Goal: Transaction & Acquisition: Book appointment/travel/reservation

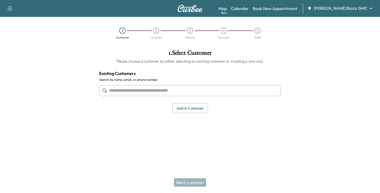
click at [160, 92] on input "text" at bounding box center [190, 90] width 182 height 11
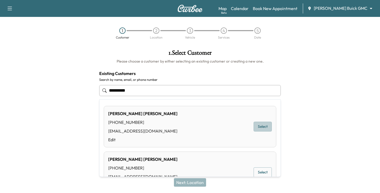
click at [261, 125] on button "Select" at bounding box center [263, 127] width 18 height 10
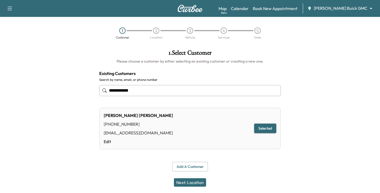
type input "**********"
click at [191, 180] on button "Next: Location" at bounding box center [190, 182] width 32 height 8
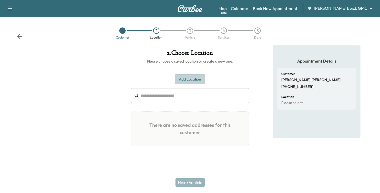
click at [189, 80] on button "Add Location" at bounding box center [190, 79] width 31 height 10
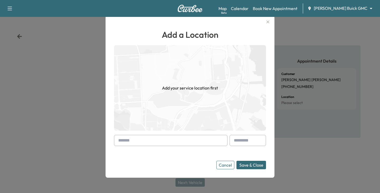
click at [140, 139] on input "text" at bounding box center [171, 140] width 114 height 11
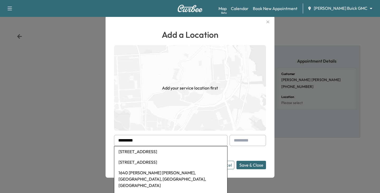
click at [154, 161] on li "[STREET_ADDRESS]" at bounding box center [170, 162] width 113 height 11
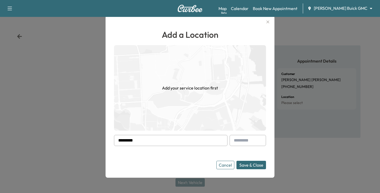
type input "**********"
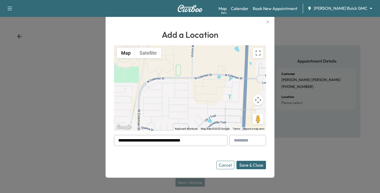
click at [251, 165] on button "Save & Close" at bounding box center [252, 165] width 30 height 8
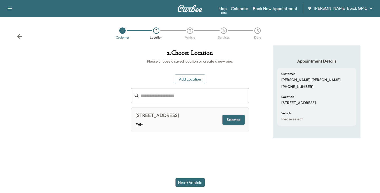
click at [191, 184] on button "Next: Vehicle" at bounding box center [190, 182] width 29 height 8
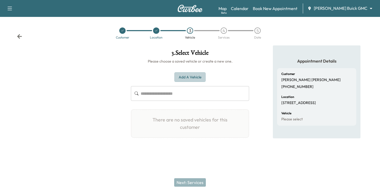
click at [184, 76] on button "Add a Vehicle" at bounding box center [190, 77] width 31 height 10
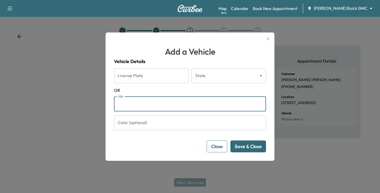
click at [135, 102] on input "VIN" at bounding box center [190, 104] width 152 height 15
paste input "**********"
type input "**********"
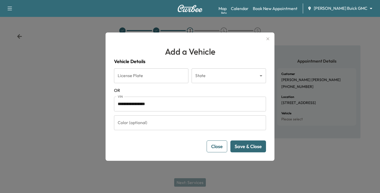
click at [245, 145] on button "Save & Close" at bounding box center [249, 147] width 36 height 12
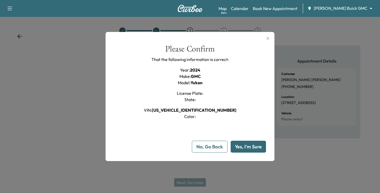
click at [244, 146] on button "Yes, I'm Sure" at bounding box center [248, 147] width 35 height 12
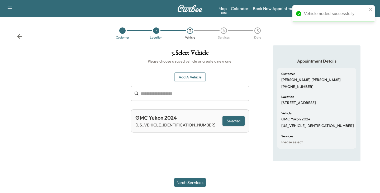
click at [191, 182] on button "Next: Services" at bounding box center [190, 182] width 32 height 8
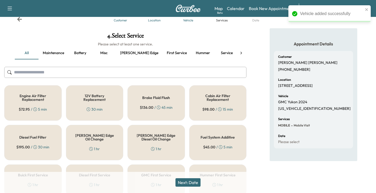
scroll to position [53, 0]
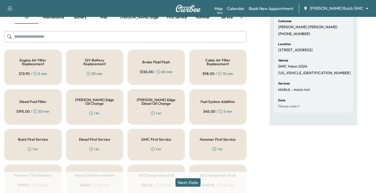
click at [94, 101] on h5 "[PERSON_NAME] Edge Oil Change" at bounding box center [95, 101] width 40 height 7
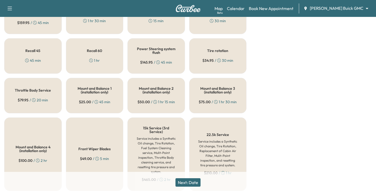
scroll to position [264, 0]
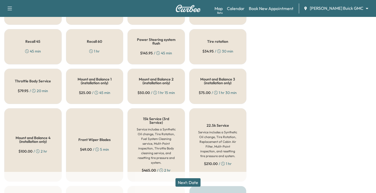
click at [216, 42] on div "Tire rotation $ 34.95 / 30 min" at bounding box center [218, 46] width 58 height 35
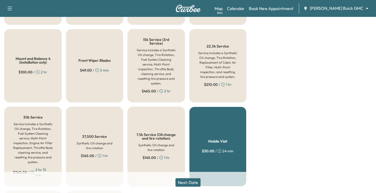
click at [192, 182] on button "Next: Date" at bounding box center [188, 182] width 25 height 8
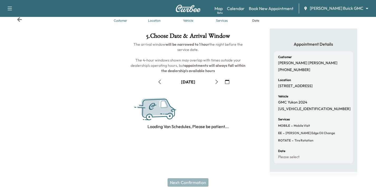
scroll to position [71, 0]
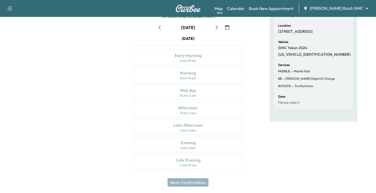
click at [218, 28] on icon "button" at bounding box center [217, 27] width 4 height 4
click at [218, 27] on icon "button" at bounding box center [217, 27] width 4 height 4
click at [217, 27] on icon "button" at bounding box center [217, 27] width 4 height 4
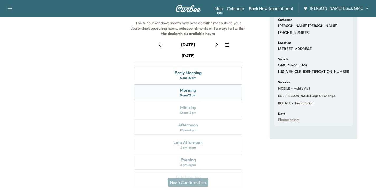
scroll to position [45, 0]
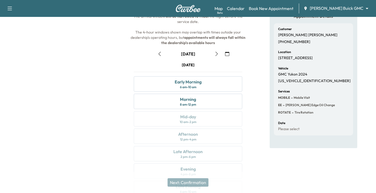
click at [217, 54] on icon "button" at bounding box center [217, 54] width 4 height 4
click at [160, 54] on icon "button" at bounding box center [160, 54] width 4 height 4
click at [216, 54] on icon "button" at bounding box center [217, 54] width 4 height 4
click at [216, 52] on icon "button" at bounding box center [217, 54] width 4 height 4
click at [190, 104] on div "8 am - 12 pm" at bounding box center [188, 104] width 16 height 4
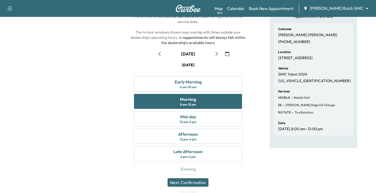
click at [191, 182] on button "Next: Confirmation" at bounding box center [188, 182] width 41 height 8
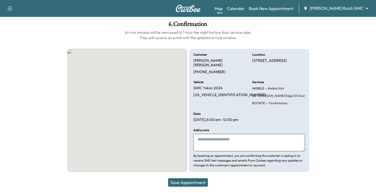
scroll to position [29, 0]
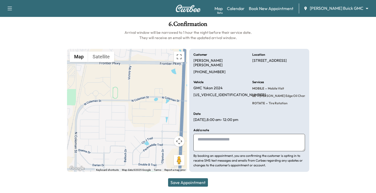
click at [195, 183] on button "Save Appointment" at bounding box center [188, 182] width 40 height 8
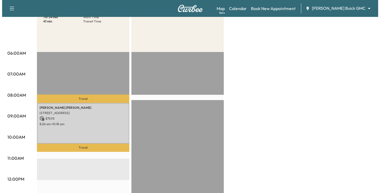
scroll to position [79, 0]
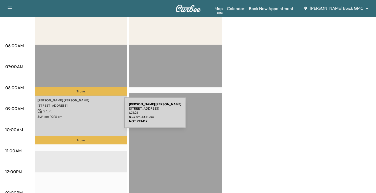
click at [85, 116] on p "8:24 am - 10:18 am" at bounding box center [81, 117] width 87 height 4
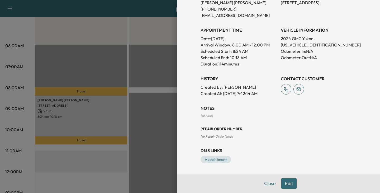
click at [286, 184] on button "Edit" at bounding box center [289, 183] width 15 height 11
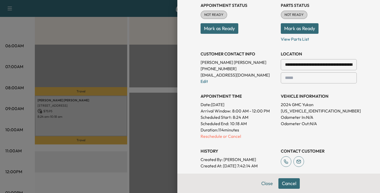
scroll to position [68, 0]
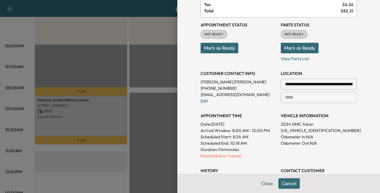
click at [349, 83] on div at bounding box center [352, 84] width 6 height 6
click at [340, 84] on input "**********" at bounding box center [319, 84] width 76 height 11
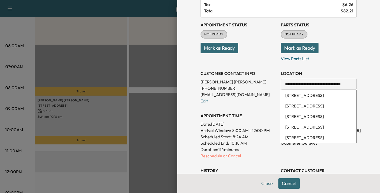
drag, startPoint x: 344, startPoint y: 85, endPoint x: 248, endPoint y: 86, distance: 95.6
click at [250, 85] on div "**********" at bounding box center [279, 102] width 156 height 171
type input "***"
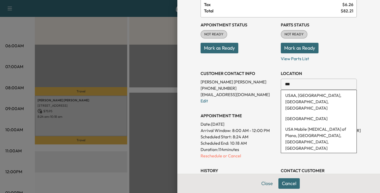
drag, startPoint x: 249, startPoint y: 85, endPoint x: 233, endPoint y: 85, distance: 15.6
click at [233, 85] on div "**********" at bounding box center [279, 102] width 156 height 171
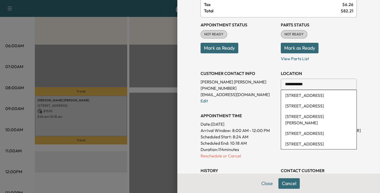
click at [305, 95] on li "[STREET_ADDRESS]" at bounding box center [319, 95] width 76 height 11
type input "**********"
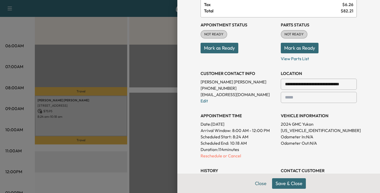
click at [284, 186] on button "Save & Close" at bounding box center [289, 183] width 34 height 11
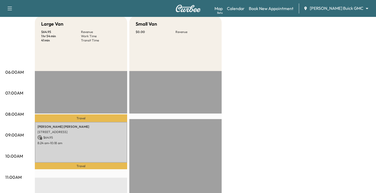
scroll to position [0, 0]
